Goal: Task Accomplishment & Management: Use online tool/utility

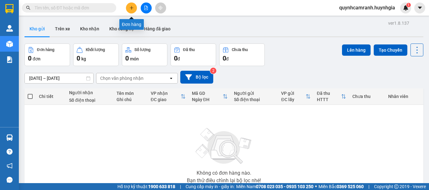
click at [130, 10] on button at bounding box center [131, 8] width 11 height 11
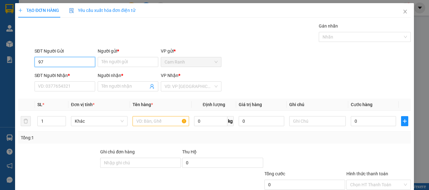
type input "9"
type input "0977185036"
click at [68, 77] on div "0977185036 - dung" at bounding box center [64, 74] width 52 height 7
type input "dung"
type input "0395432427"
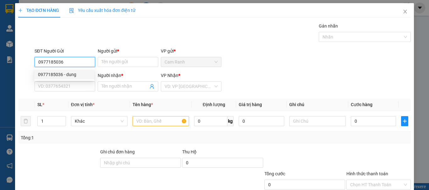
type input "vy"
type input "0977185036"
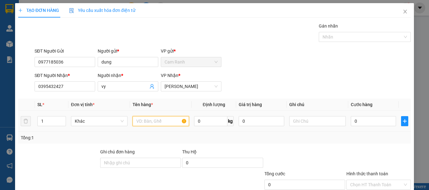
click at [166, 123] on input "text" at bounding box center [160, 121] width 56 height 10
type input "kiện"
click at [350, 118] on input "0" at bounding box center [372, 121] width 45 height 10
type input "3"
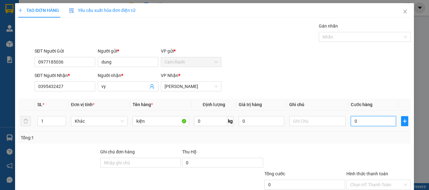
type input "3"
type input "30"
type input "300"
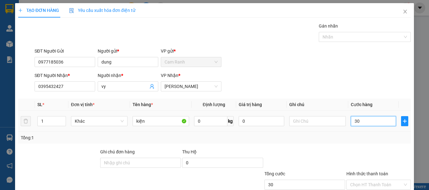
type input "300"
type input "3.000"
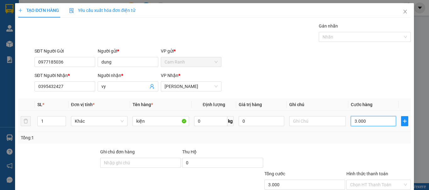
type input "30.000"
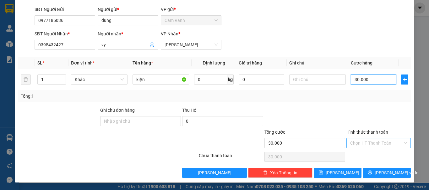
type input "30.000"
click at [382, 142] on input "Hình thức thanh toán" at bounding box center [376, 143] width 52 height 9
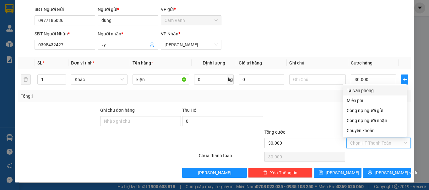
click at [365, 89] on div "Tại văn phòng" at bounding box center [374, 90] width 56 height 7
type input "0"
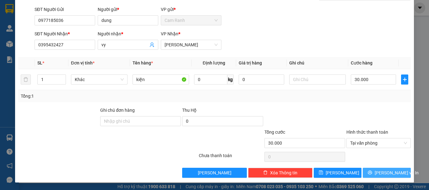
click at [375, 173] on button "[PERSON_NAME] và In" at bounding box center [386, 173] width 48 height 10
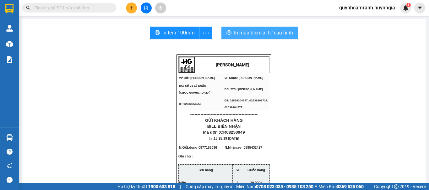
click at [249, 30] on span "In mẫu biên lai tự cấu hình" at bounding box center [263, 33] width 59 height 8
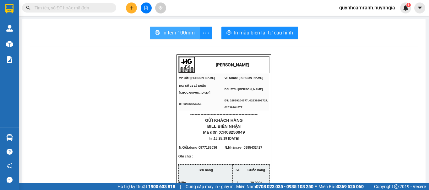
click at [181, 34] on span "In tem 100mm" at bounding box center [178, 33] width 32 height 8
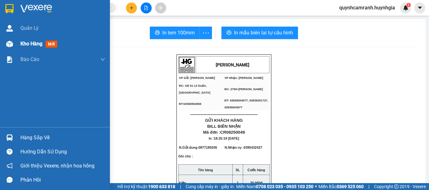
click at [24, 44] on span "Kho hàng" at bounding box center [31, 44] width 22 height 6
